Goal: Task Accomplishment & Management: Manage account settings

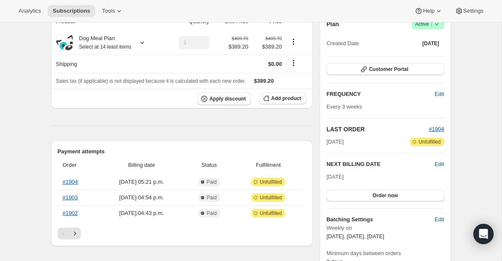
scroll to position [97, 0]
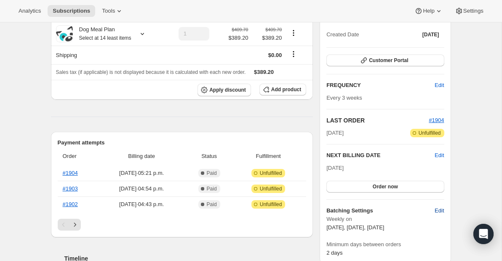
click at [439, 210] on span "Edit" at bounding box center [439, 210] width 9 height 8
select select "WEEKDAY"
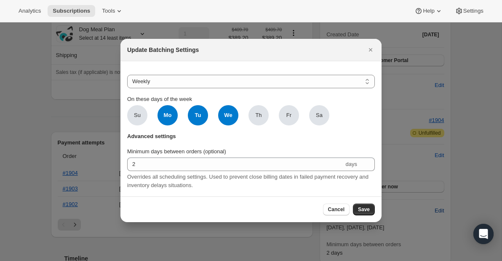
scroll to position [0, 0]
click at [334, 209] on span "Cancel" at bounding box center [336, 209] width 16 height 7
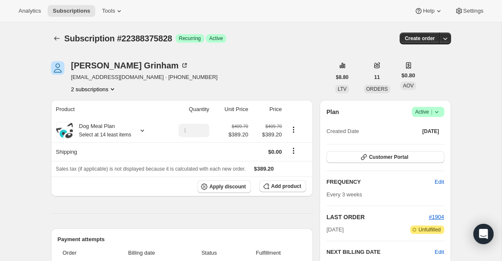
scroll to position [97, 0]
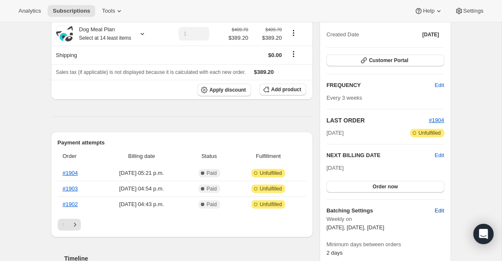
click at [439, 209] on span "Edit" at bounding box center [439, 210] width 9 height 8
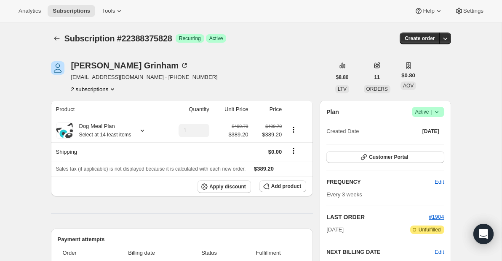
select select "WEEKDAY"
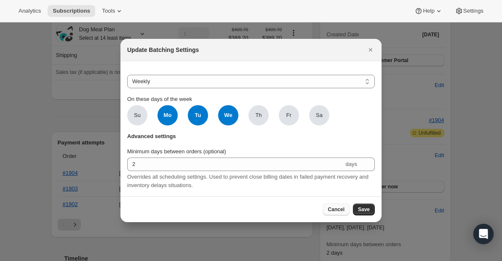
click at [332, 210] on span "Cancel" at bounding box center [336, 209] width 16 height 7
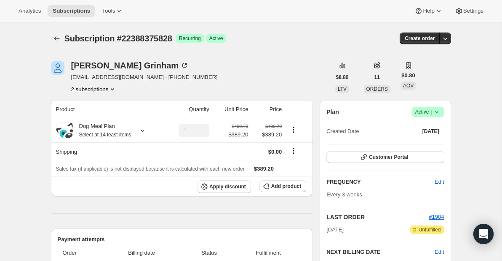
scroll to position [97, 0]
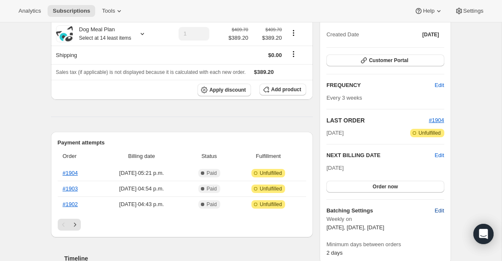
click at [438, 210] on span "Edit" at bounding box center [439, 210] width 9 height 8
select select "WEEKDAY"
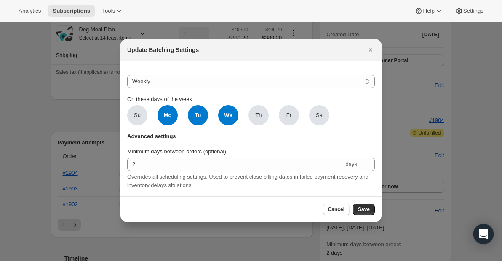
scroll to position [0, 0]
drag, startPoint x: 204, startPoint y: 110, endPoint x: 215, endPoint y: 110, distance: 11.4
click at [204, 111] on span "Tu" at bounding box center [198, 115] width 20 height 20
click input "Tu" at bounding box center [0, 0] width 0 height 0
click at [229, 117] on span "We" at bounding box center [228, 115] width 20 height 20
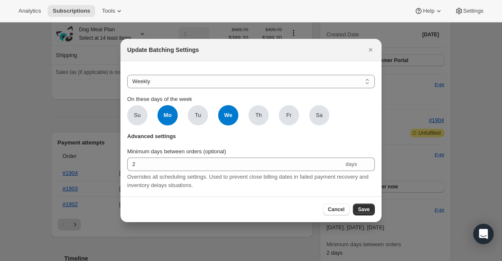
click input "We" at bounding box center [0, 0] width 0 height 0
click at [166, 114] on span "Mo" at bounding box center [168, 115] width 20 height 20
click input "Mo" at bounding box center [0, 0] width 0 height 0
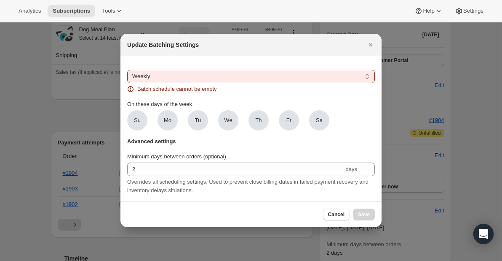
click at [365, 72] on select "Do not batch Weekly Monthly Yearly" at bounding box center [251, 76] width 248 height 13
select select ":r1g:"
click at [127, 83] on select "Do not batch Weekly Monthly Yearly" at bounding box center [251, 76] width 248 height 13
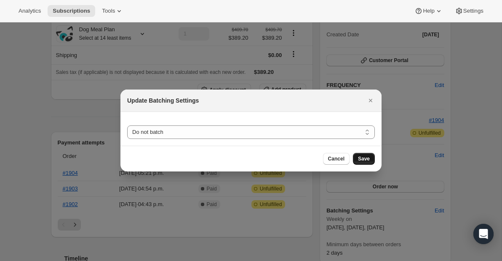
click at [363, 158] on span "Save" at bounding box center [364, 158] width 12 height 7
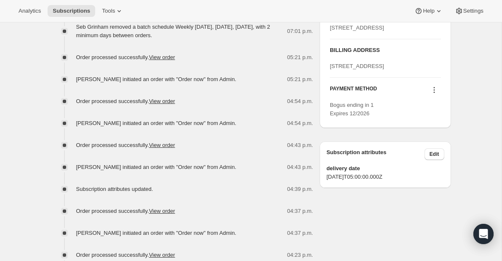
scroll to position [423, 0]
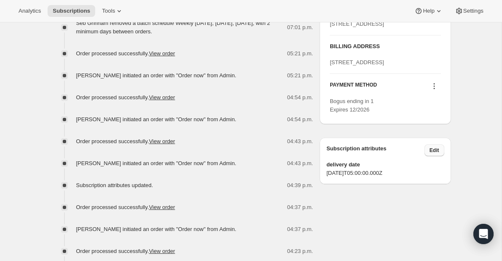
click at [435, 153] on span "Edit" at bounding box center [435, 150] width 10 height 7
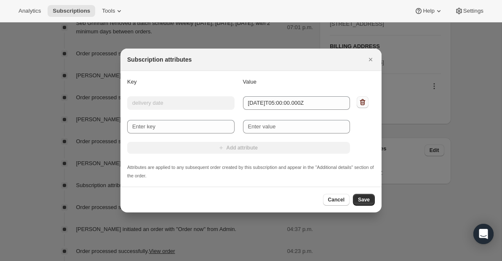
click at [362, 99] on icon ":r6c:" at bounding box center [363, 102] width 8 height 8
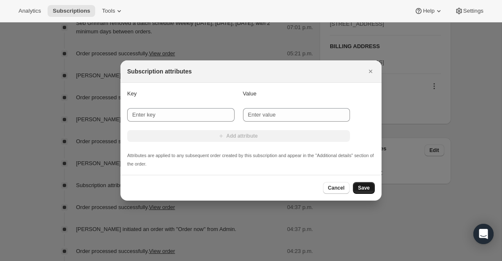
click at [361, 187] on span "Save" at bounding box center [364, 187] width 12 height 7
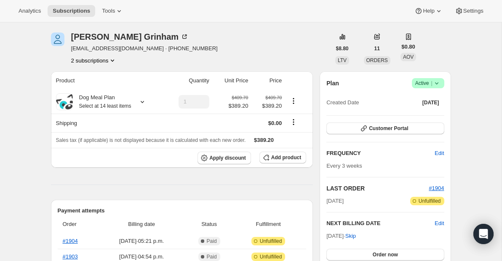
scroll to position [119, 0]
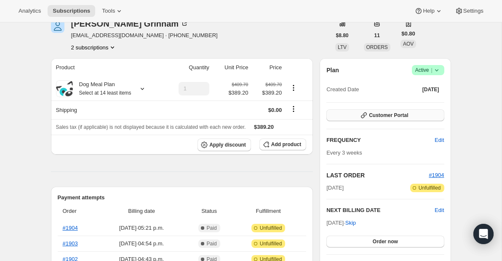
click at [426, 115] on button "Customer Portal" at bounding box center [386, 115] width 118 height 12
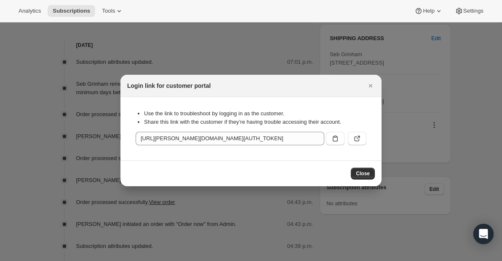
scroll to position [0, 0]
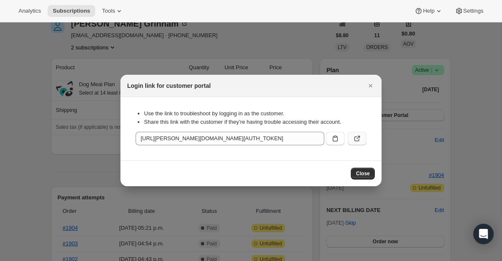
click at [360, 140] on icon ":r9b:" at bounding box center [357, 138] width 8 height 8
click at [369, 86] on icon "Close" at bounding box center [371, 85] width 8 height 8
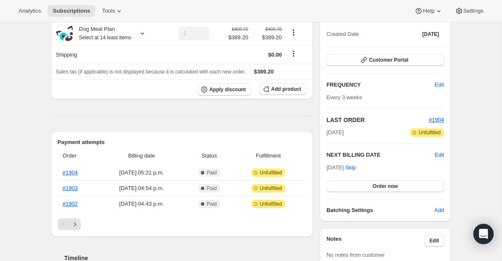
scroll to position [107, 0]
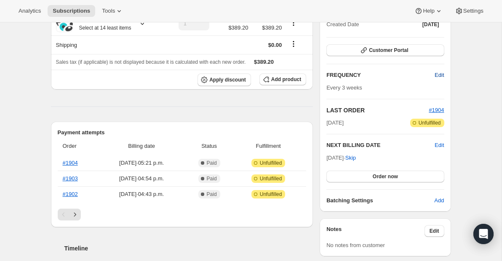
click at [440, 71] on span "Edit" at bounding box center [439, 75] width 9 height 8
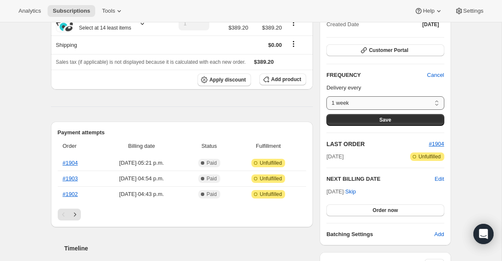
click at [406, 103] on select "1 week 2 weeks 3 weeks 4 weeks 5 weeks 6 weeks 7 weeks 8 weeks Custom..." at bounding box center [386, 102] width 118 height 13
click at [327, 96] on select "1 week 2 weeks 3 weeks 4 weeks 5 weeks 6 weeks 7 weeks 8 weeks Custom..." at bounding box center [386, 102] width 118 height 13
click at [400, 102] on select "1 week 2 weeks 3 weeks 4 weeks 5 weeks 6 weeks 7 weeks 8 weeks Custom..." at bounding box center [386, 102] width 118 height 13
select select "WEEK#2"
click at [327, 96] on select "1 week 2 weeks 3 weeks 4 weeks 5 weeks 6 weeks 7 weeks 8 weeks Custom..." at bounding box center [386, 102] width 118 height 13
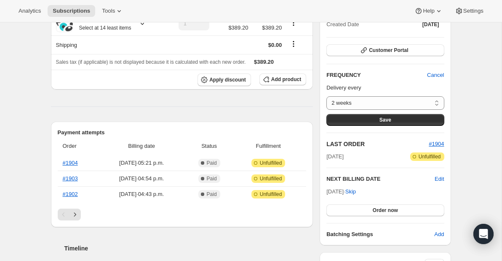
click at [414, 116] on button "Save" at bounding box center [386, 120] width 118 height 12
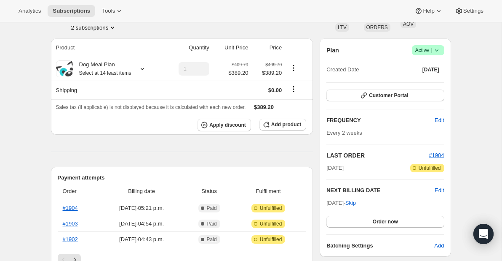
scroll to position [108, 0]
click at [319, 30] on div "[PERSON_NAME] [EMAIL_ADDRESS][DOMAIN_NAME] · [PHONE_NUMBER] 2 subscriptions" at bounding box center [191, 16] width 280 height 32
click at [443, 121] on span "Edit" at bounding box center [439, 120] width 9 height 8
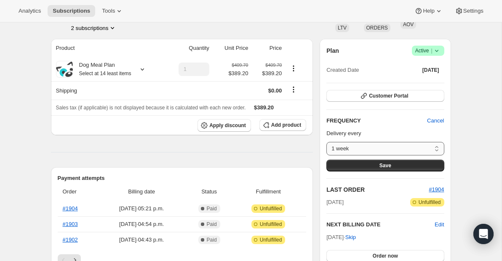
click at [429, 149] on select "1 week 2 weeks 3 weeks 4 weeks 5 weeks 6 weeks 7 weeks 8 weeks Custom..." at bounding box center [386, 148] width 118 height 13
select select "WEEK#4"
click at [327, 142] on select "1 week 2 weeks 3 weeks 4 weeks 5 weeks 6 weeks 7 weeks 8 weeks Custom..." at bounding box center [386, 148] width 118 height 13
click at [409, 166] on button "Save" at bounding box center [386, 165] width 118 height 12
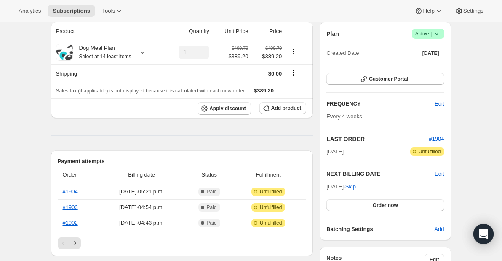
scroll to position [0, 0]
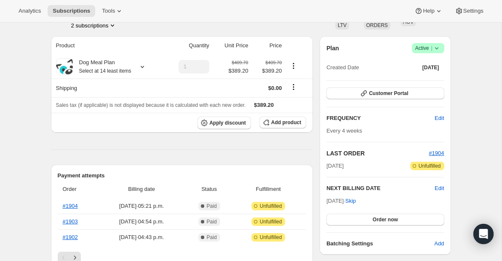
scroll to position [114, 0]
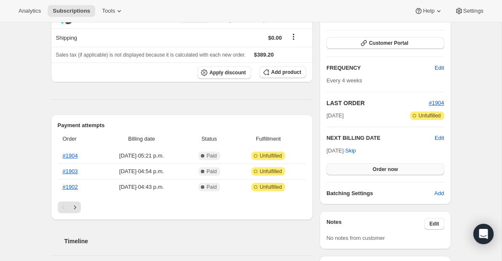
click at [398, 167] on span "Order now" at bounding box center [385, 169] width 25 height 7
click at [389, 170] on span "Click to confirm" at bounding box center [385, 169] width 38 height 7
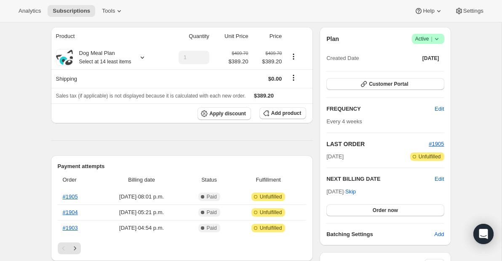
scroll to position [120, 0]
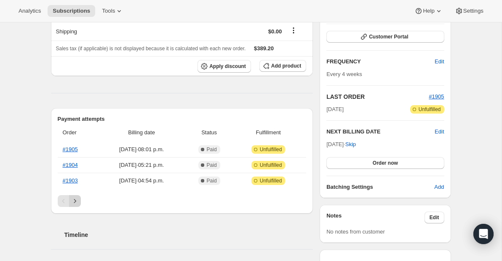
click at [78, 199] on icon "Next" at bounding box center [75, 200] width 8 height 8
click at [76, 199] on icon "Next" at bounding box center [75, 200] width 8 height 8
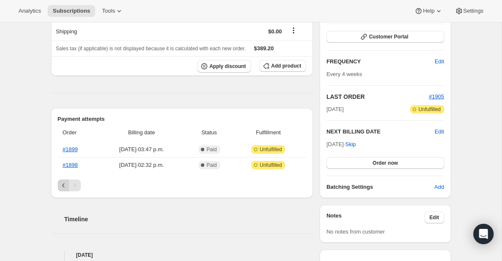
click at [62, 184] on icon "Previous" at bounding box center [63, 185] width 8 height 8
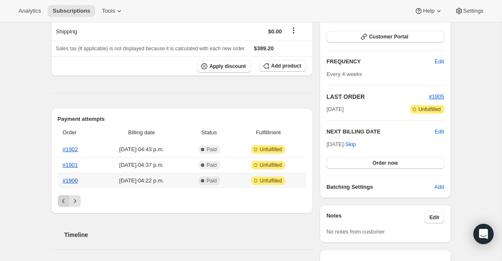
click at [62, 184] on th "#1900" at bounding box center [78, 180] width 40 height 16
click at [62, 196] on icon "Previous" at bounding box center [63, 200] width 8 height 8
click at [417, 160] on button "Order now" at bounding box center [386, 163] width 118 height 12
click at [387, 163] on span "Click to confirm" at bounding box center [385, 162] width 38 height 7
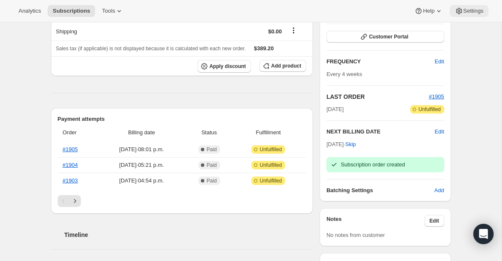
click at [469, 9] on span "Settings" at bounding box center [474, 11] width 20 height 7
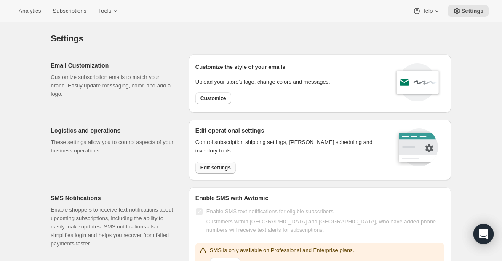
click at [223, 166] on span "Edit settings" at bounding box center [216, 167] width 30 height 7
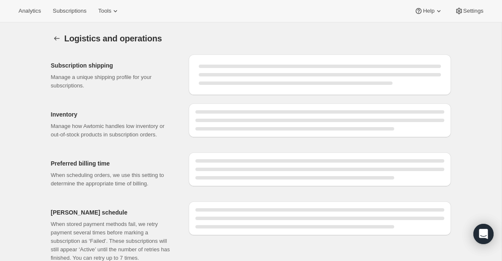
select select "DAY"
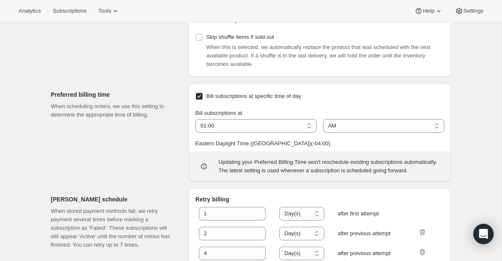
scroll to position [396, 0]
click at [303, 132] on select "01:00 02:00 03:00 04:00 05:00 06:00 07:00 08:00 09:00 10:00 11:00 12:00" at bounding box center [256, 124] width 121 height 13
